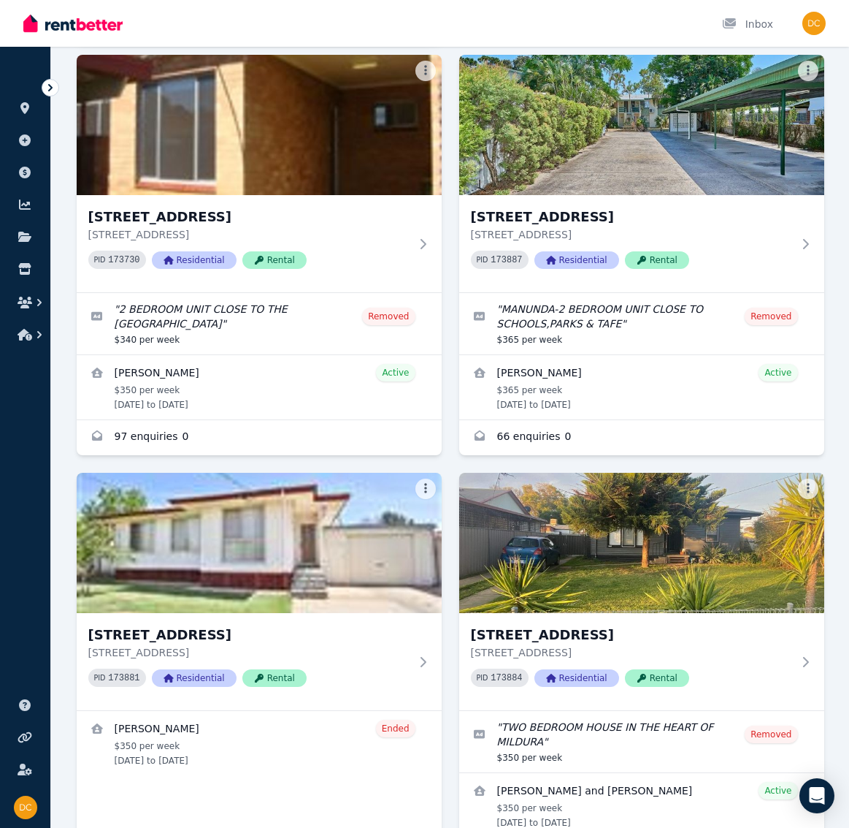
scroll to position [686, 0]
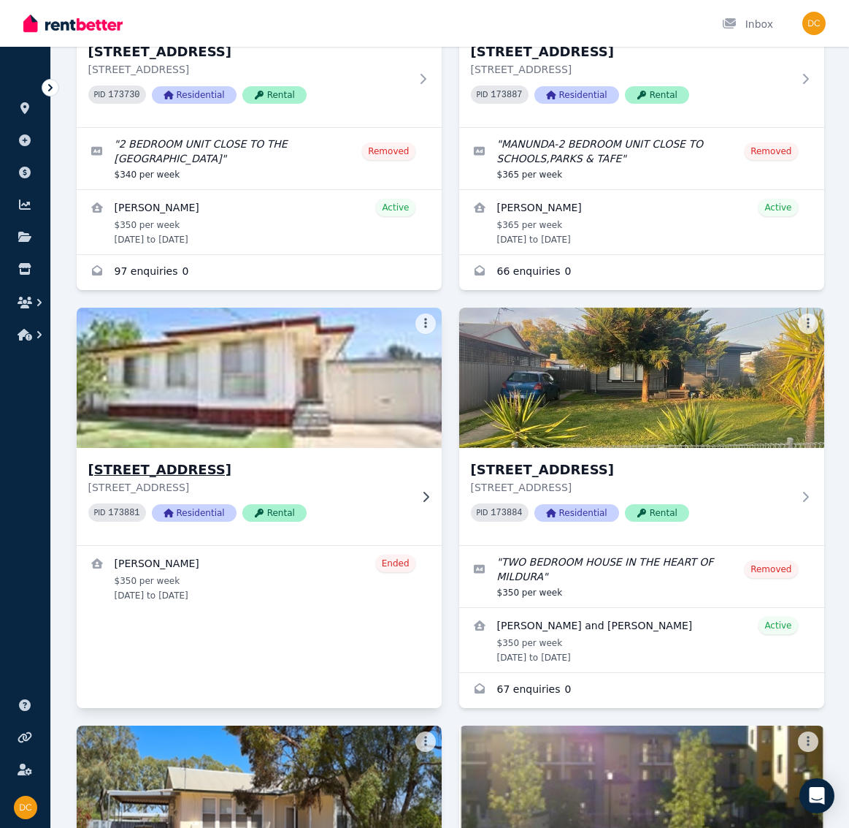
click at [194, 472] on h3 "[STREET_ADDRESS]" at bounding box center [248, 469] width 321 height 20
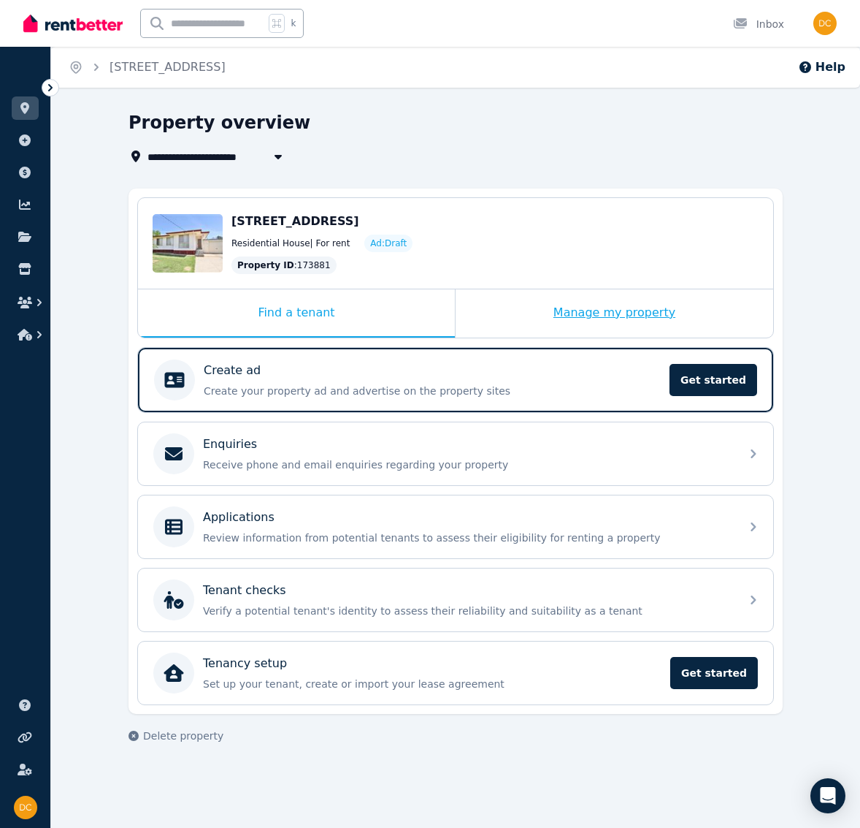
click at [587, 318] on div "Manage my property" at bounding box center [615, 313] width 318 height 48
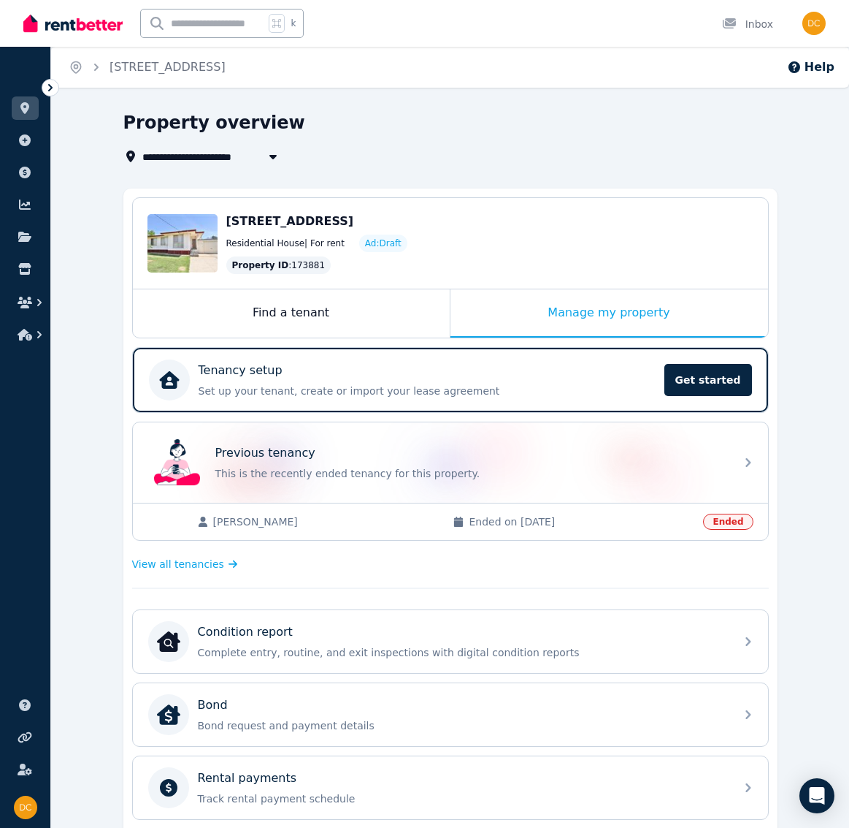
scroll to position [244, 0]
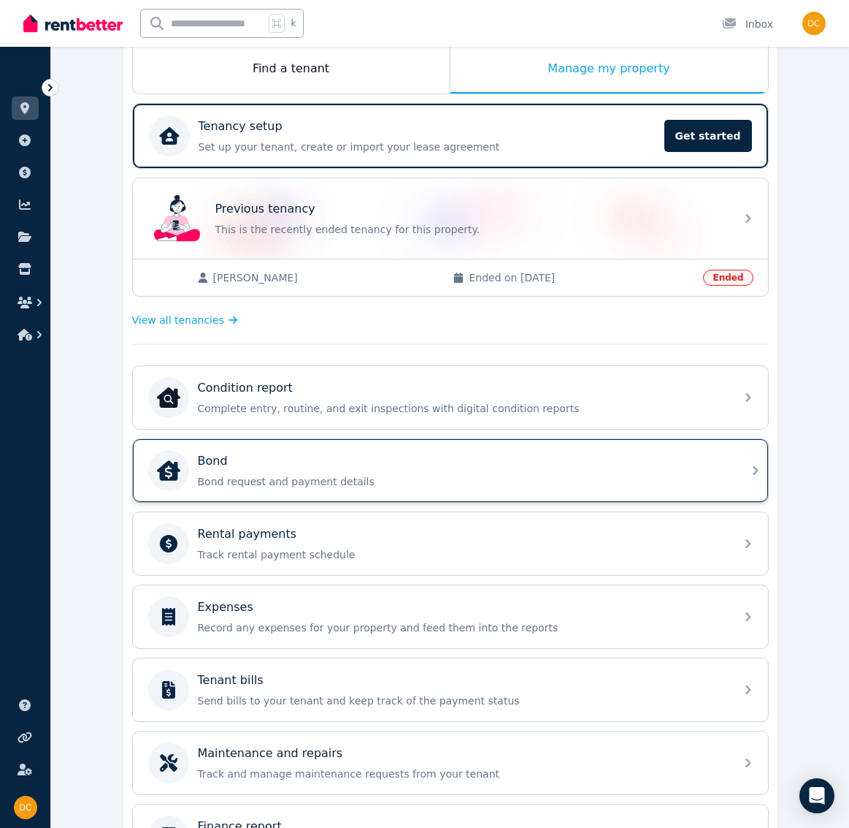
click at [375, 489] on div "Bond Bond request and payment details" at bounding box center [437, 470] width 578 height 41
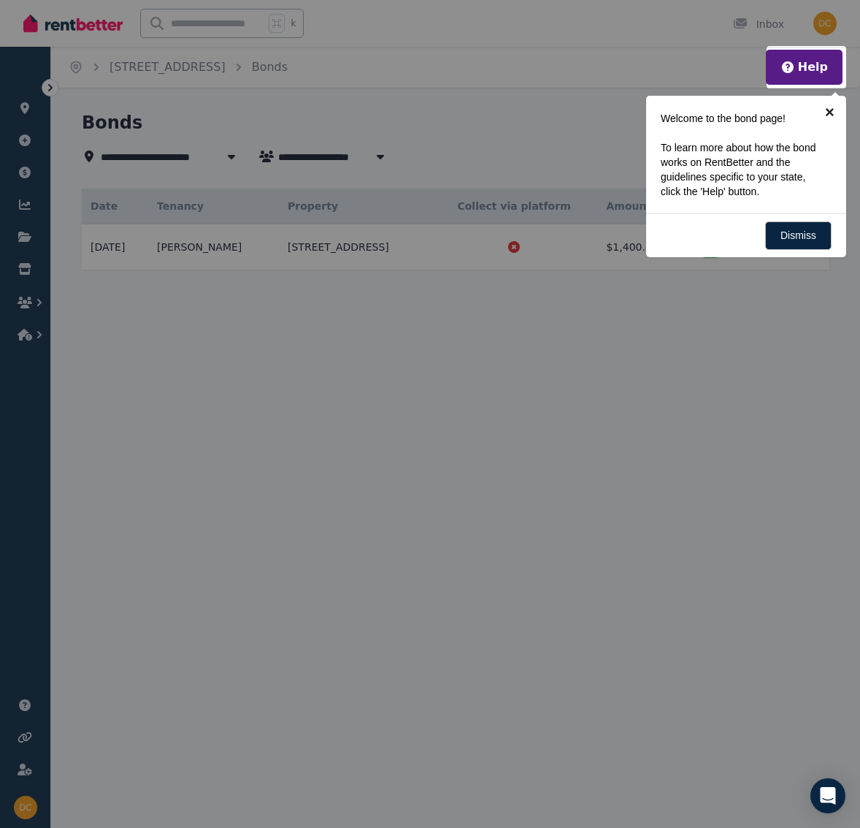
drag, startPoint x: 833, startPoint y: 108, endPoint x: 831, endPoint y: 119, distance: 11.2
click at [833, 109] on link "×" at bounding box center [830, 112] width 33 height 33
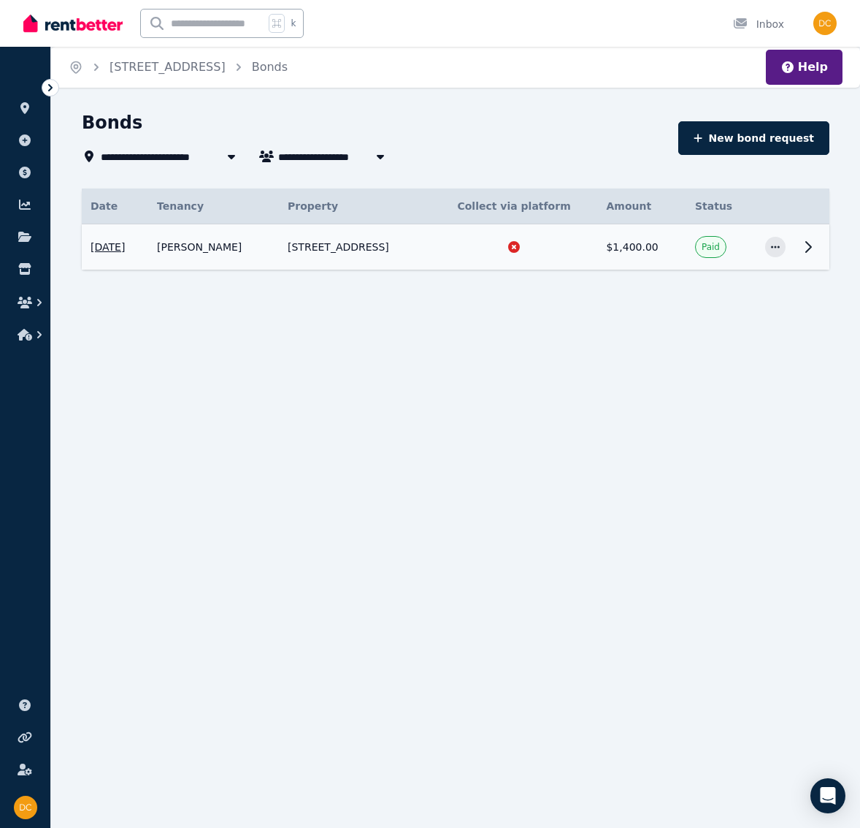
click at [125, 248] on span "[DATE]" at bounding box center [108, 247] width 34 height 15
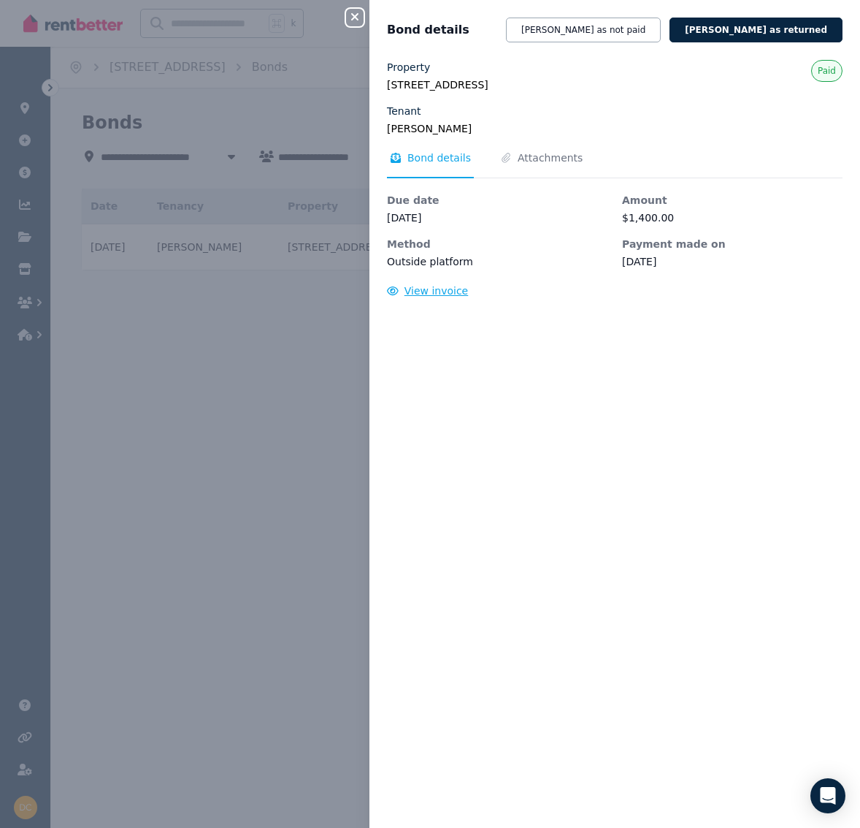
click at [435, 293] on span "View invoice" at bounding box center [437, 291] width 64 height 12
click at [354, 19] on icon "button" at bounding box center [355, 17] width 18 height 12
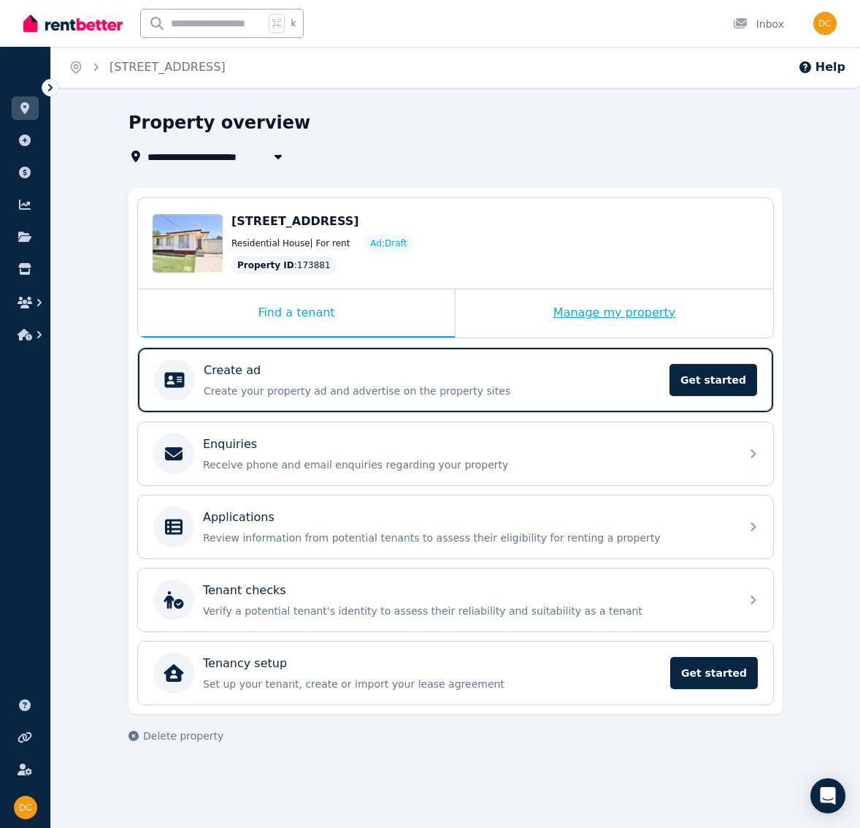
click at [587, 316] on div "Manage my property" at bounding box center [615, 313] width 318 height 48
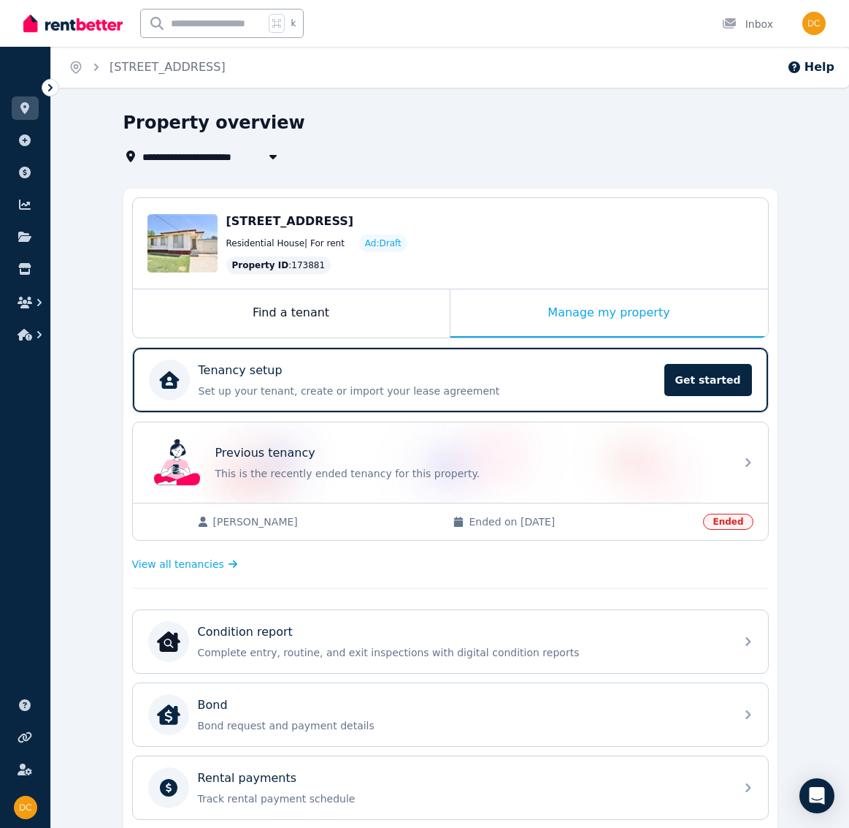
scroll to position [41, 0]
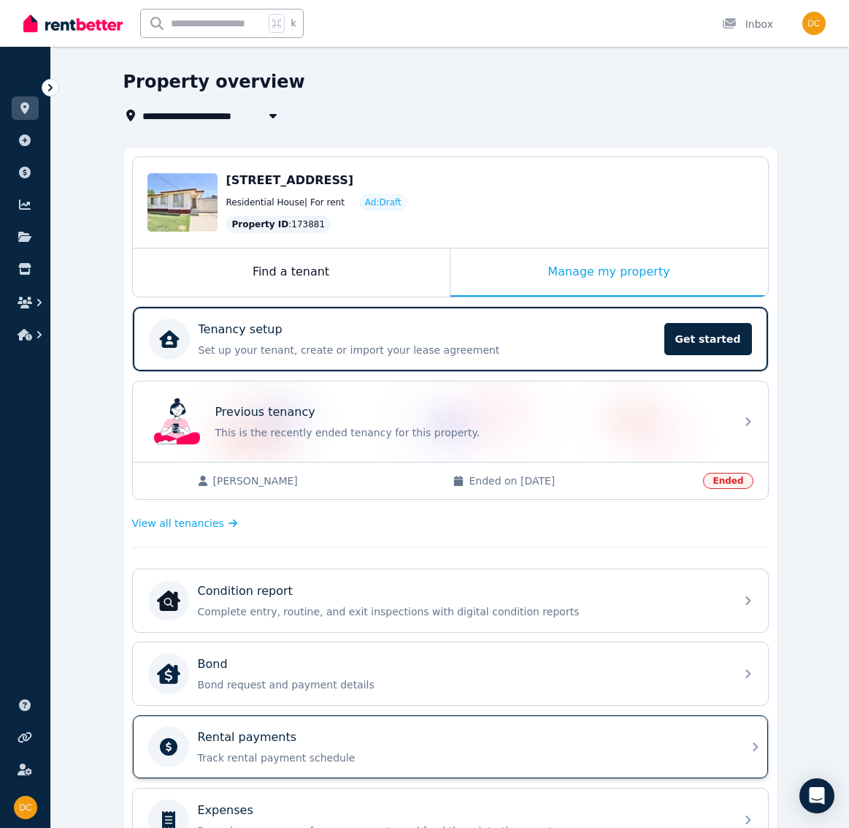
click at [330, 746] on div "Rental payments Track rental payment schedule" at bounding box center [462, 746] width 529 height 37
